Goal: Transaction & Acquisition: Download file/media

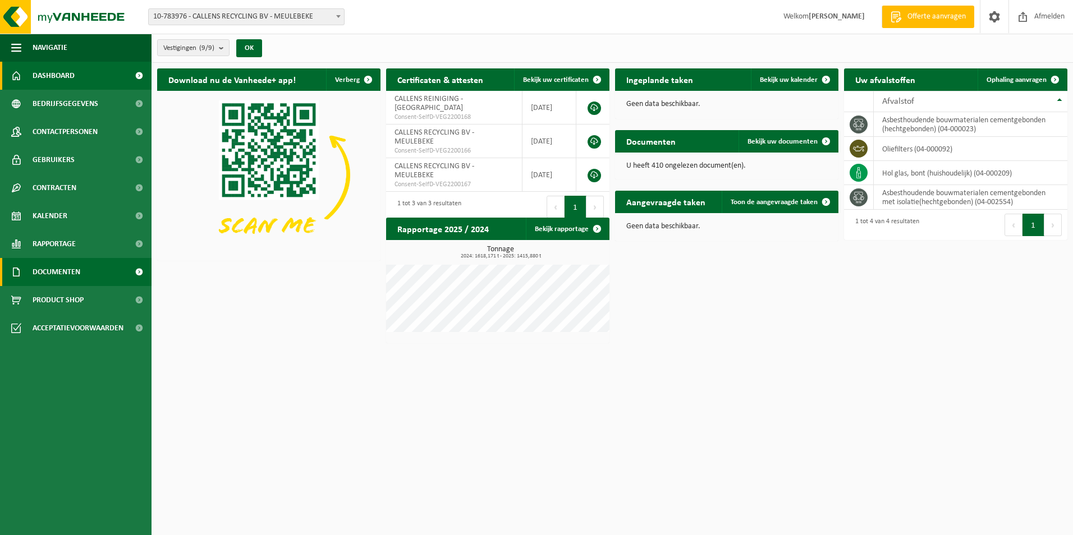
click at [52, 270] on span "Documenten" at bounding box center [57, 272] width 48 height 28
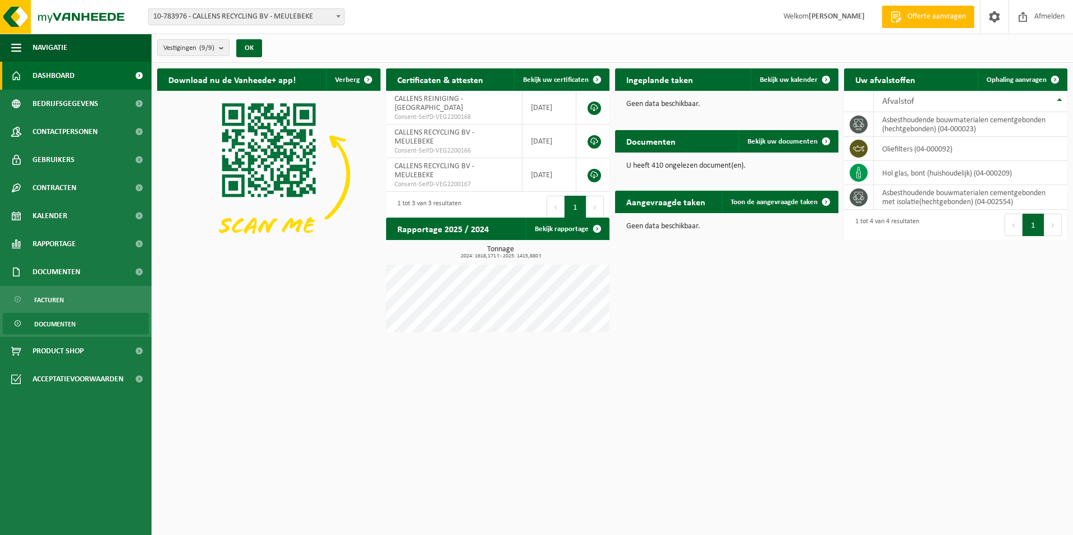
click at [81, 323] on link "Documenten" at bounding box center [76, 323] width 146 height 21
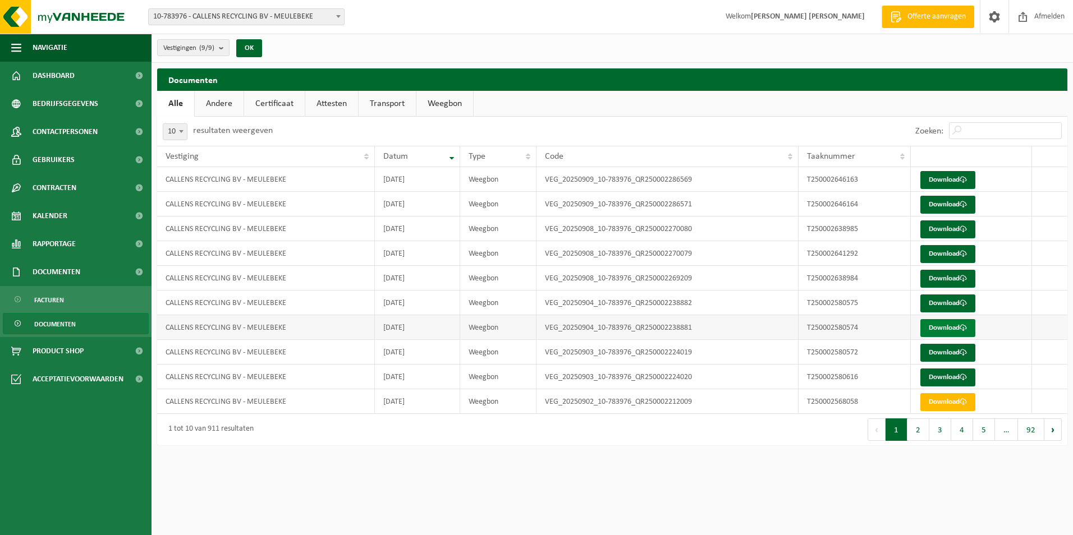
click at [927, 323] on link "Download" at bounding box center [947, 328] width 55 height 18
click at [936, 309] on link "Download" at bounding box center [947, 304] width 55 height 18
click at [938, 327] on link "Download" at bounding box center [947, 328] width 55 height 18
